Goal: Check status: Check status

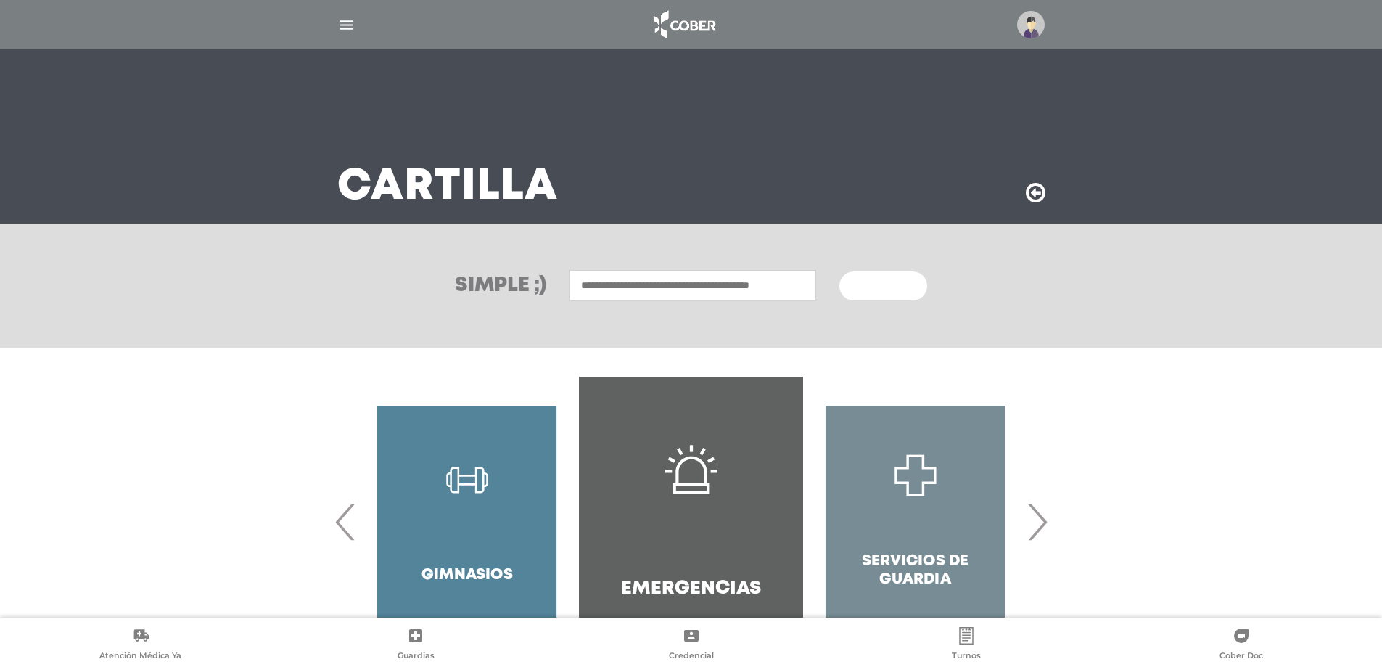
click at [342, 23] on img "button" at bounding box center [346, 25] width 18 height 18
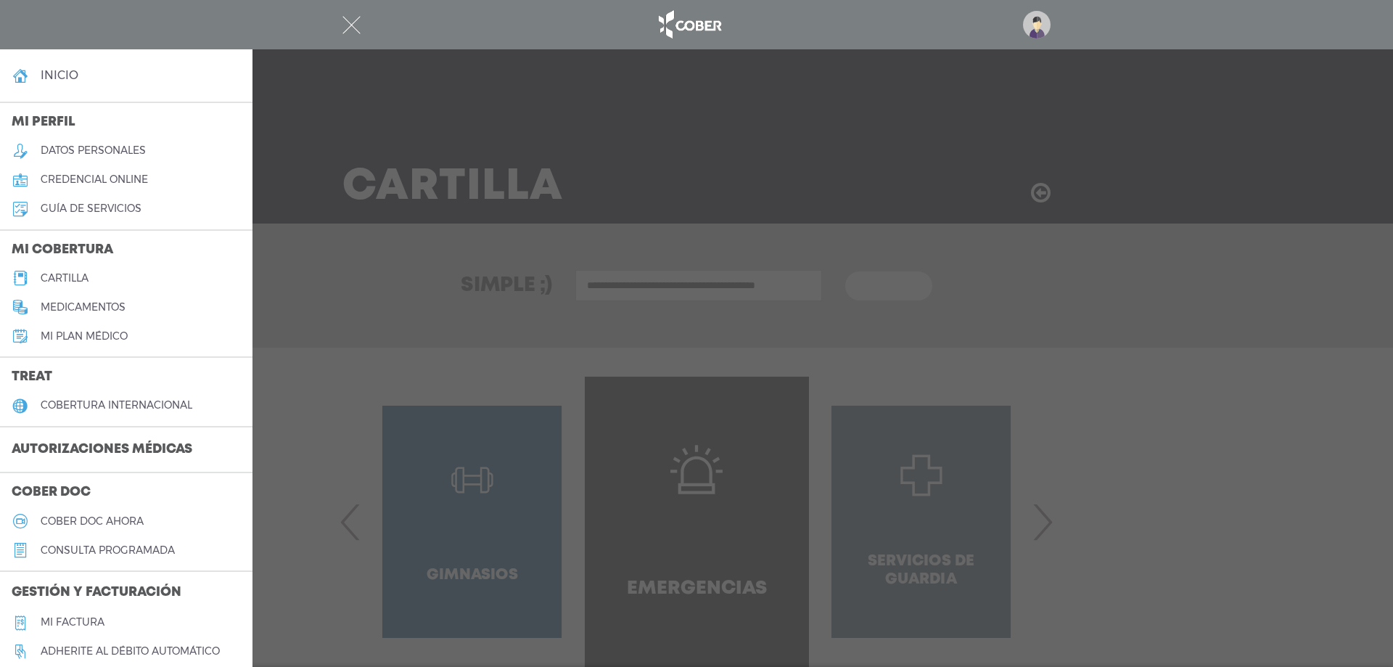
click at [347, 7] on div at bounding box center [696, 24] width 743 height 35
click at [366, 17] on div at bounding box center [696, 24] width 743 height 35
click at [311, 25] on nav at bounding box center [696, 24] width 1393 height 49
click at [598, 54] on div at bounding box center [696, 333] width 1393 height 667
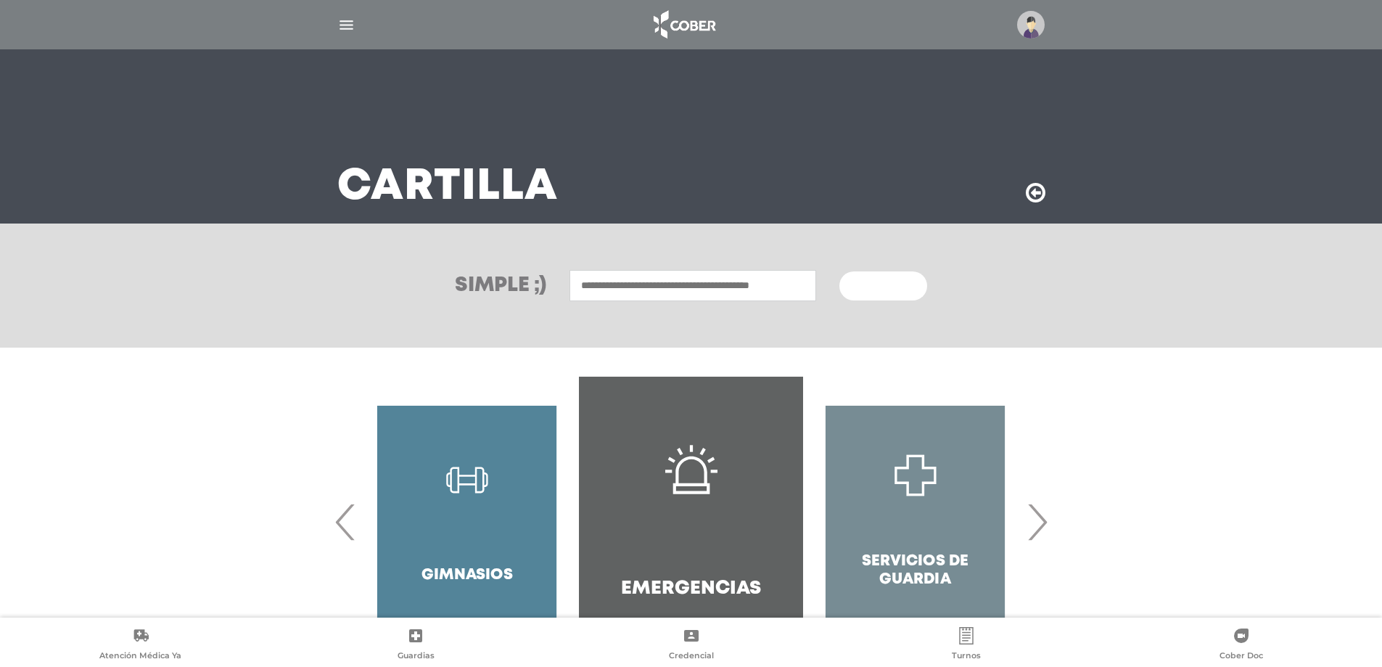
click at [351, 12] on div at bounding box center [691, 24] width 743 height 35
click at [342, 29] on img "button" at bounding box center [346, 25] width 18 height 18
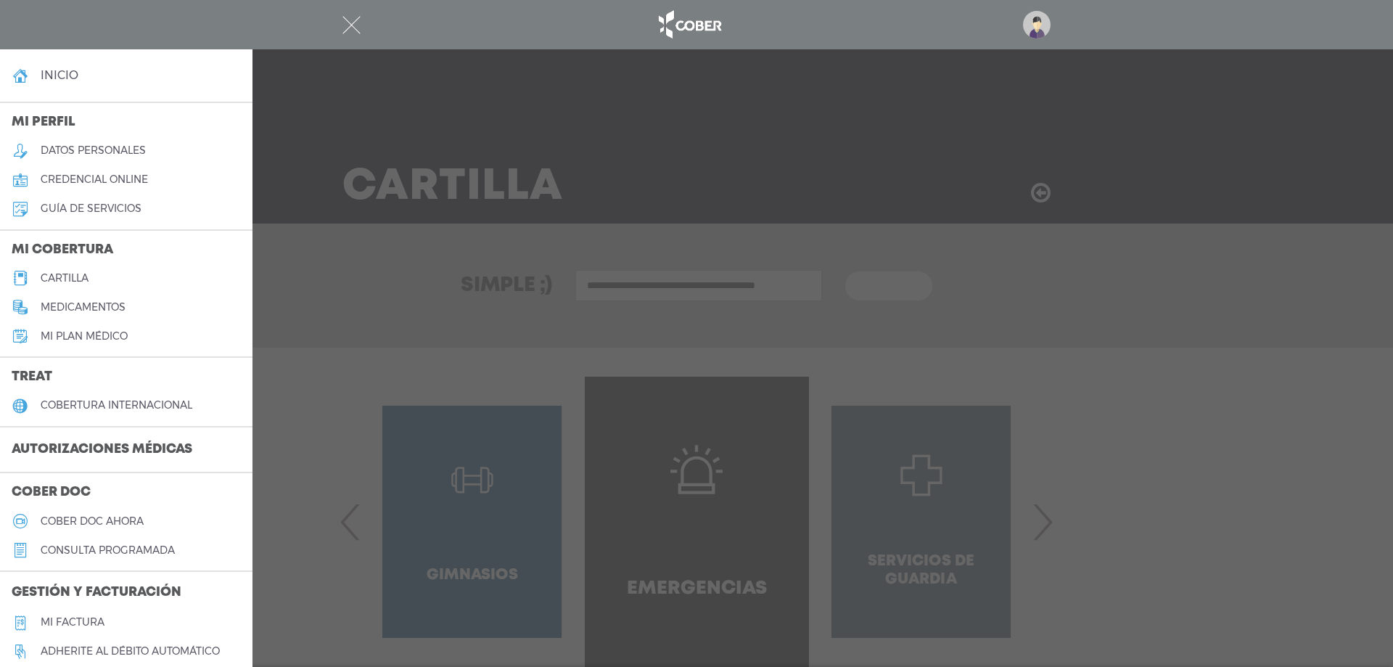
click at [181, 442] on h3 "Autorizaciones médicas" at bounding box center [102, 450] width 204 height 28
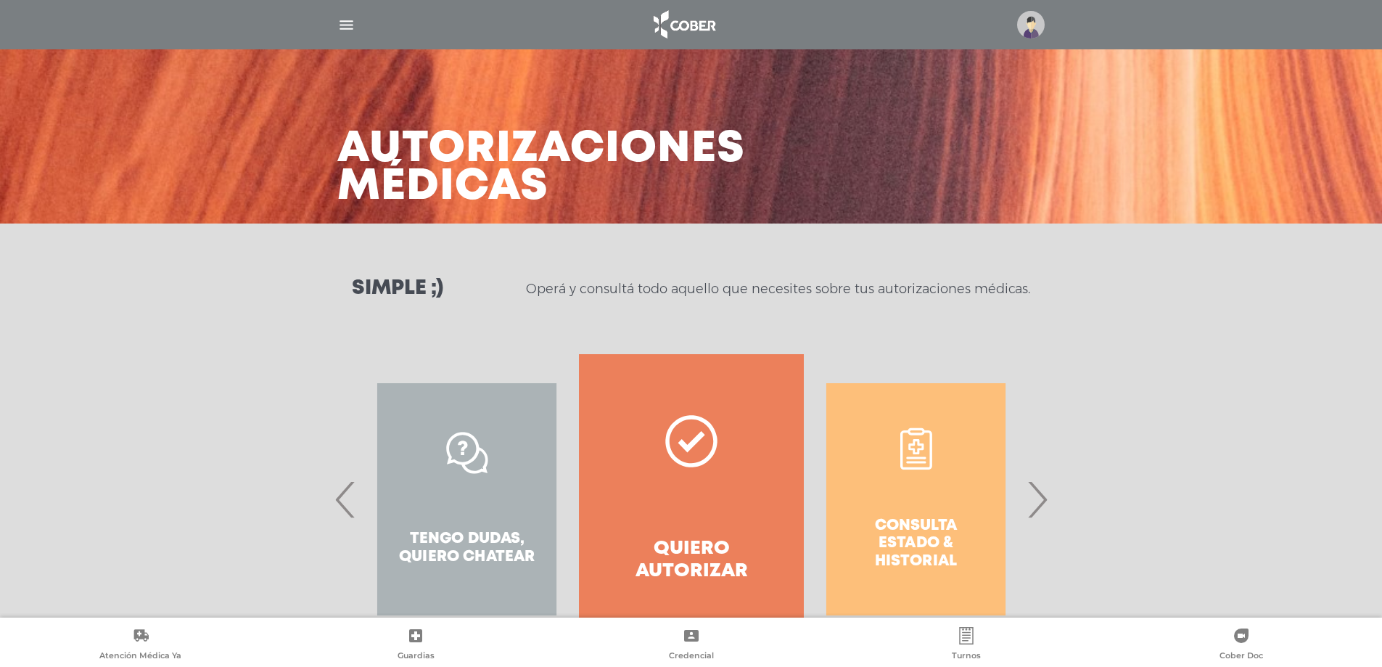
click at [1070, 493] on div "Consulta estado & historial Prácticas de autorización automática Tengo dudas, q…" at bounding box center [691, 516] width 1382 height 325
click at [1058, 509] on div "Consulta estado & historial Prácticas de autorización automática Tengo dudas, q…" at bounding box center [691, 499] width 743 height 290
click at [1045, 513] on span "›" at bounding box center [1037, 499] width 28 height 78
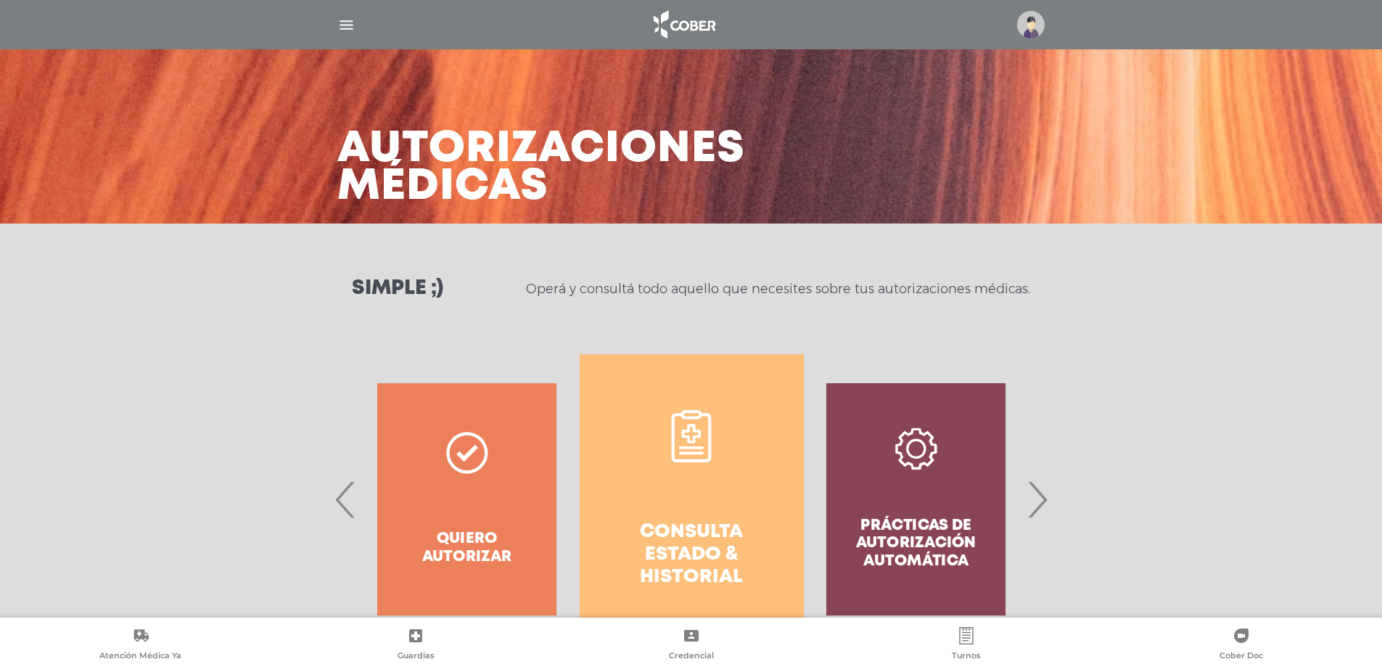
click at [755, 509] on link "Consulta estado & historial" at bounding box center [692, 499] width 224 height 290
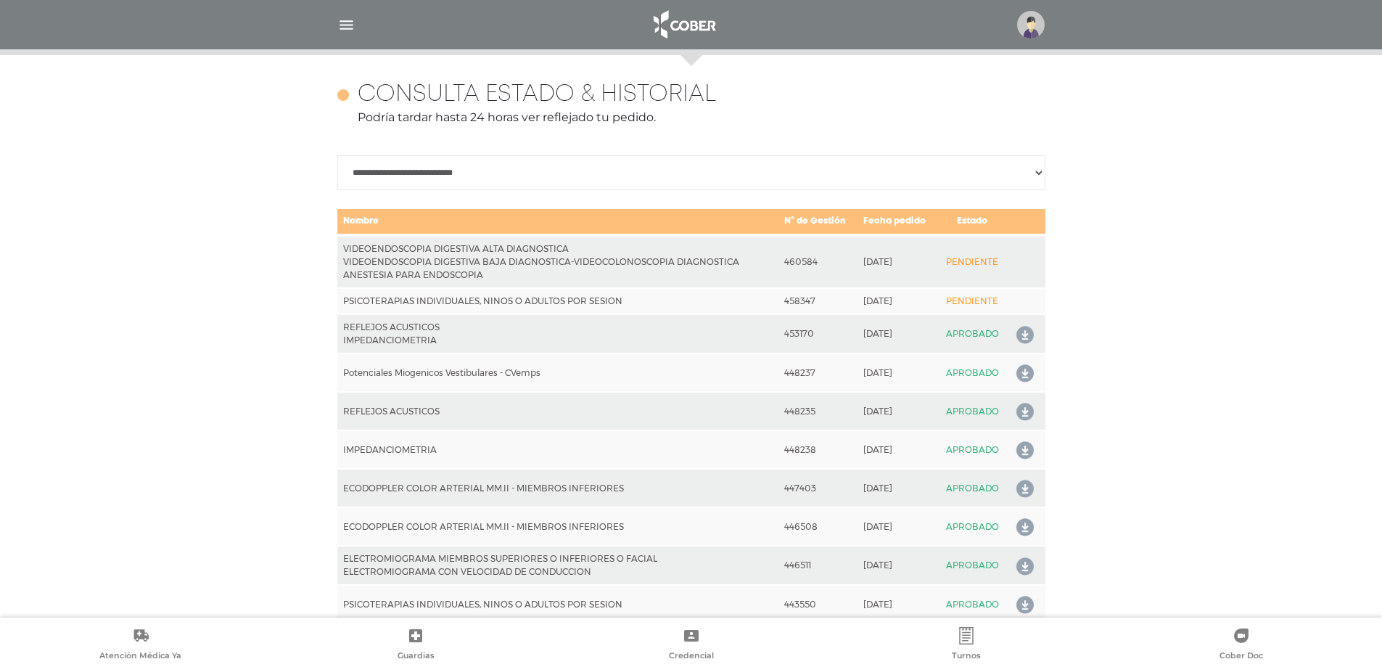
scroll to position [644, 0]
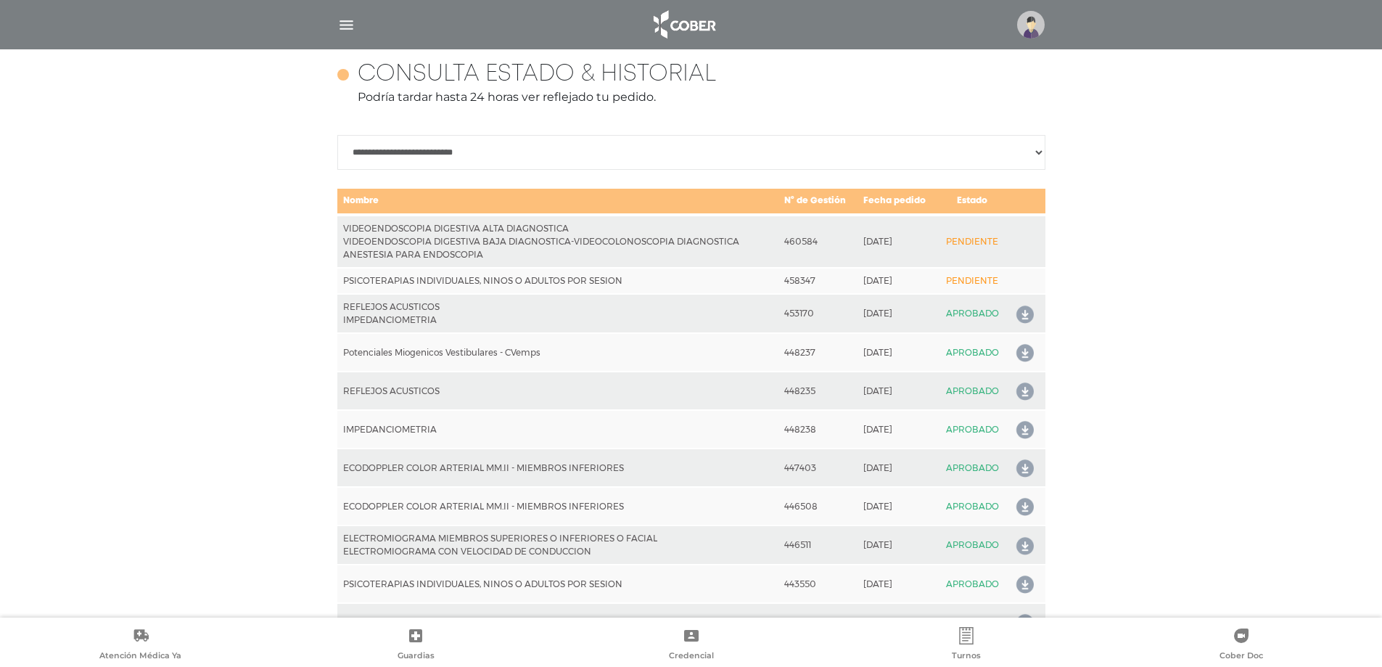
click at [716, 157] on select "**********" at bounding box center [691, 152] width 708 height 35
select select "**********"
click at [337, 135] on select "**********" at bounding box center [691, 152] width 708 height 35
